Goal: Task Accomplishment & Management: Use online tool/utility

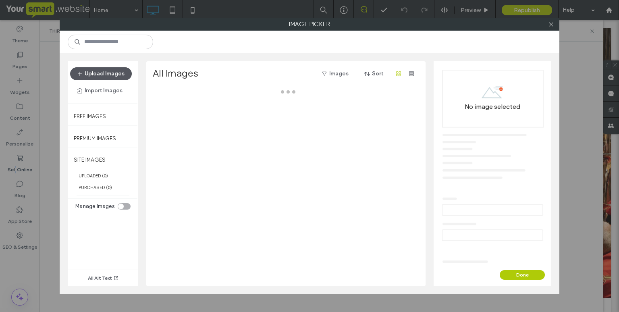
click at [87, 71] on button "Upload Images" at bounding box center [101, 73] width 62 height 13
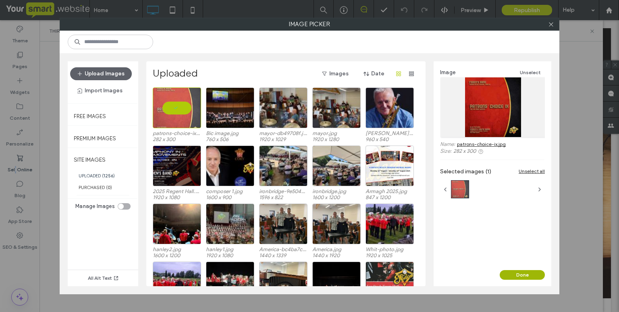
click at [514, 276] on button "Done" at bounding box center [522, 275] width 45 height 10
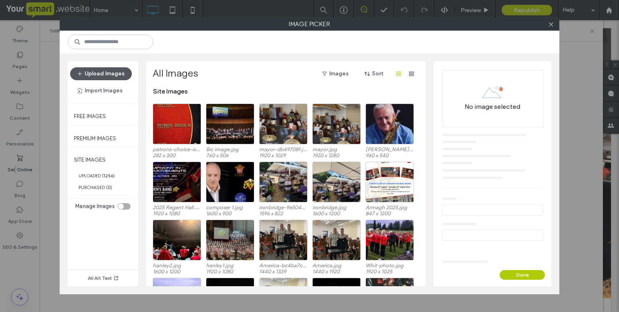
click at [105, 74] on button "Upload Images" at bounding box center [101, 73] width 62 height 13
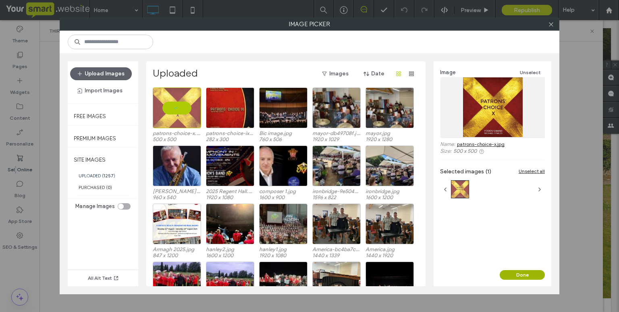
click at [523, 272] on button "Done" at bounding box center [522, 275] width 45 height 10
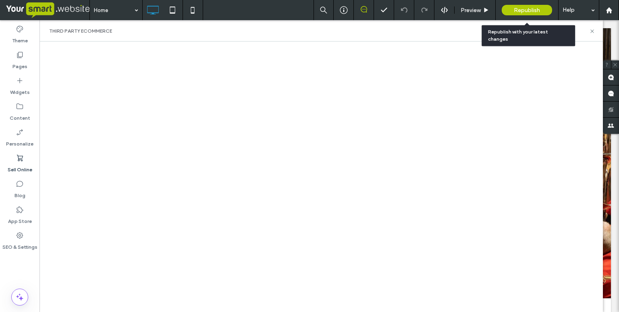
click at [521, 10] on span "Republish" at bounding box center [527, 10] width 26 height 7
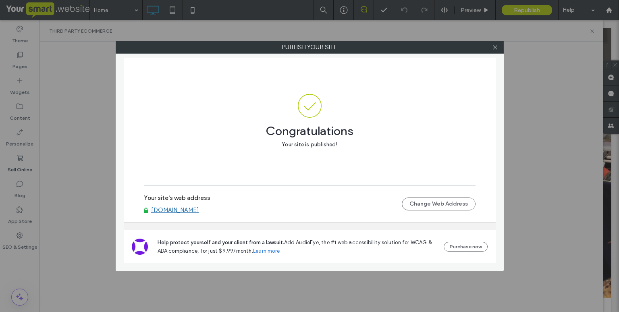
click at [77, 86] on div "Publish your site Congratulations Your site is published! Your site's web addre…" at bounding box center [309, 156] width 619 height 312
click at [492, 47] on icon at bounding box center [495, 47] width 6 height 6
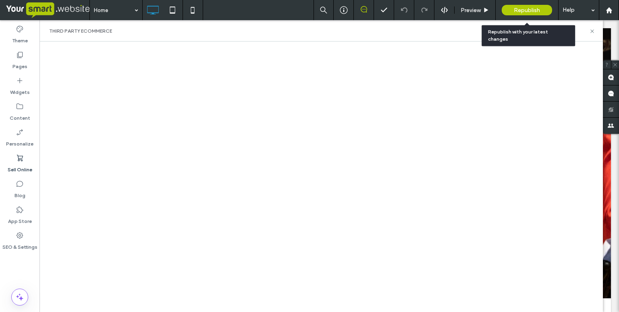
click at [535, 9] on span "Republish" at bounding box center [527, 10] width 26 height 7
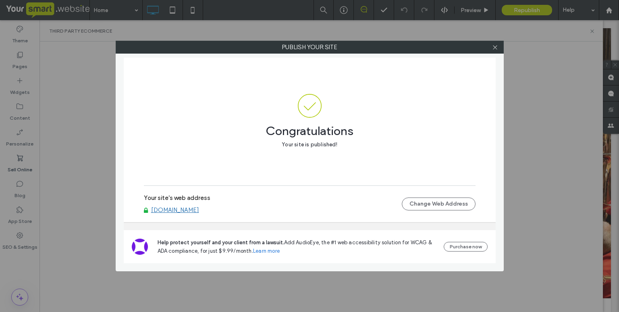
click at [499, 46] on div at bounding box center [495, 47] width 12 height 12
click at [496, 46] on icon at bounding box center [495, 47] width 6 height 6
